Goal: Information Seeking & Learning: Learn about a topic

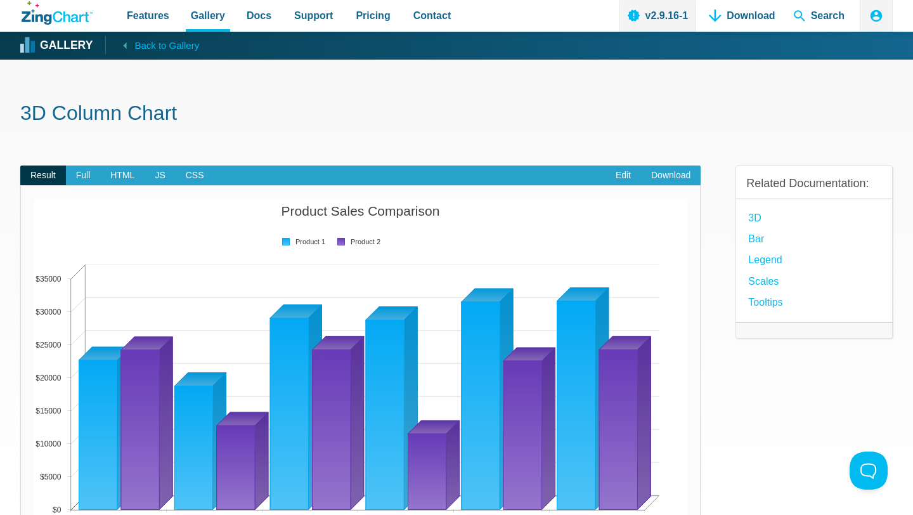
click at [64, 10] on icon "ZingChart Logo. Click to return to the homepage" at bounding box center [58, 12] width 72 height 23
click at [373, 13] on span "Pricing" at bounding box center [373, 15] width 34 height 17
